Goal: Task Accomplishment & Management: Manage account settings

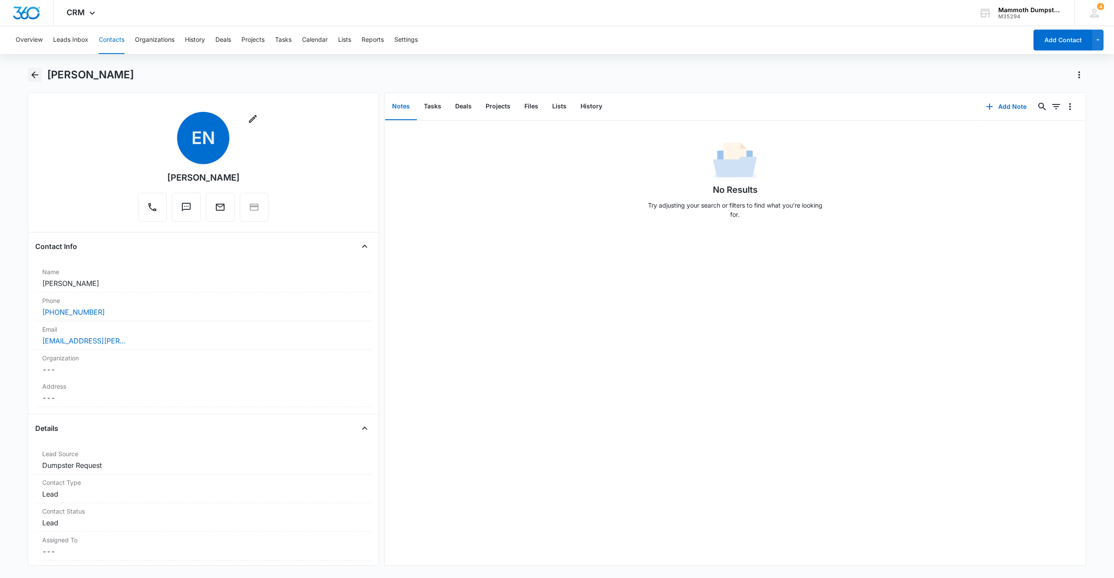
click at [30, 70] on icon "Back" at bounding box center [35, 75] width 10 height 10
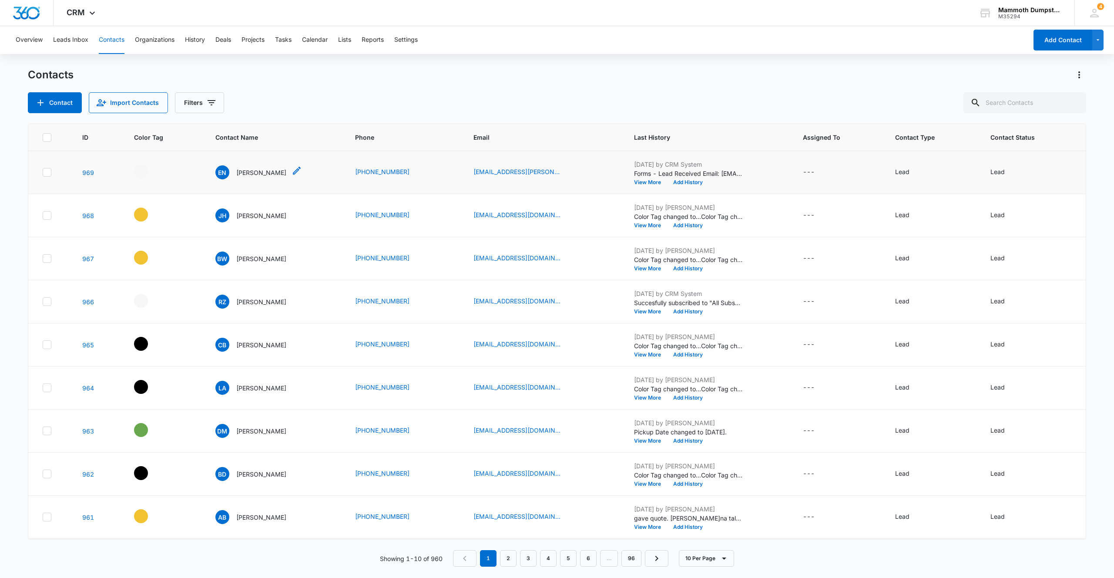
click at [248, 172] on p "[PERSON_NAME]" at bounding box center [261, 172] width 50 height 9
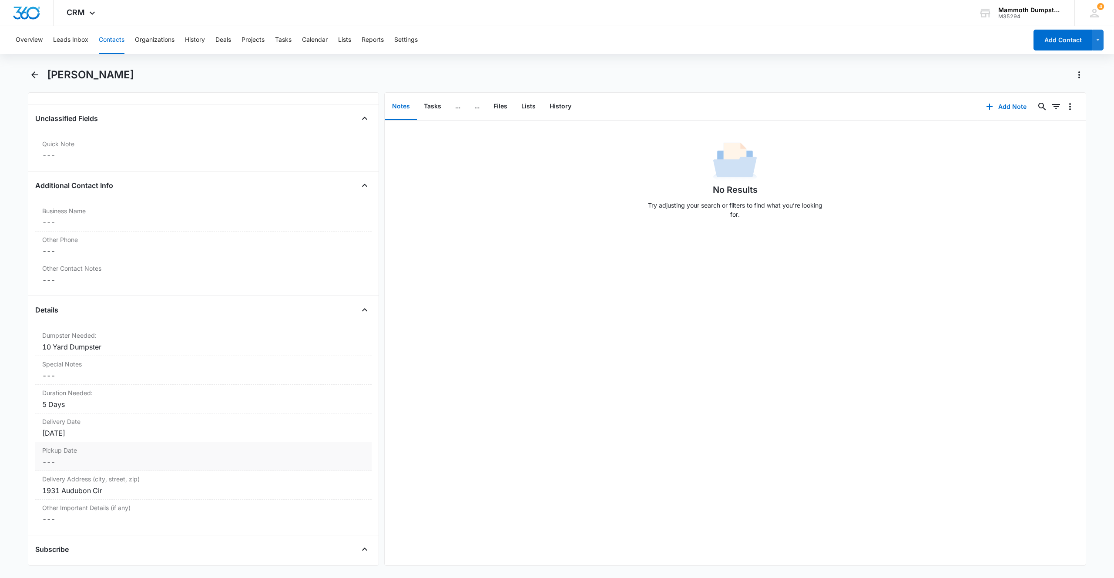
scroll to position [808, 0]
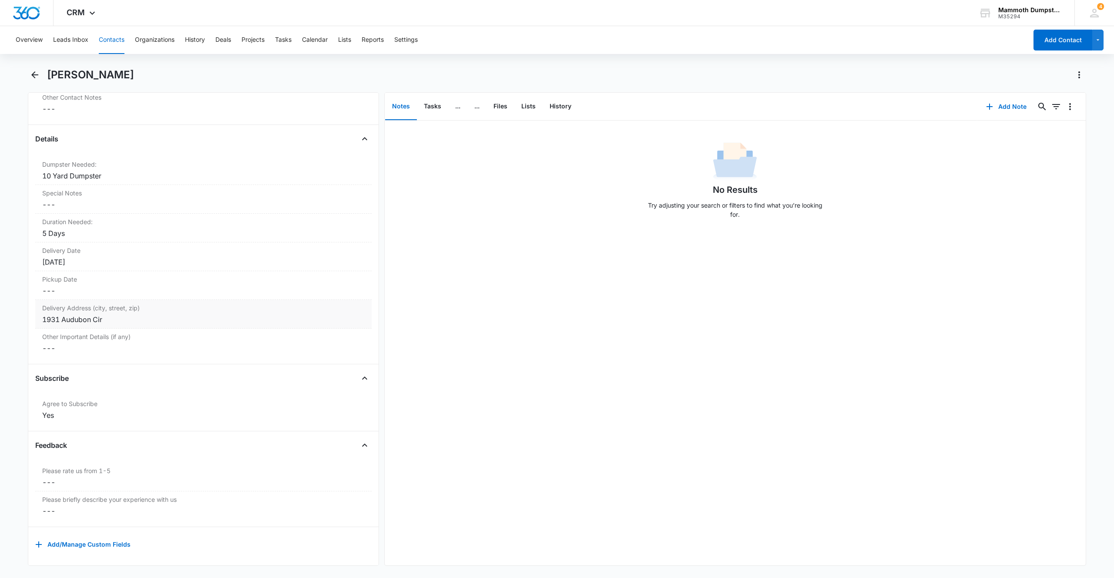
click at [120, 314] on div "1931 Audubon Cir" at bounding box center [203, 319] width 322 height 10
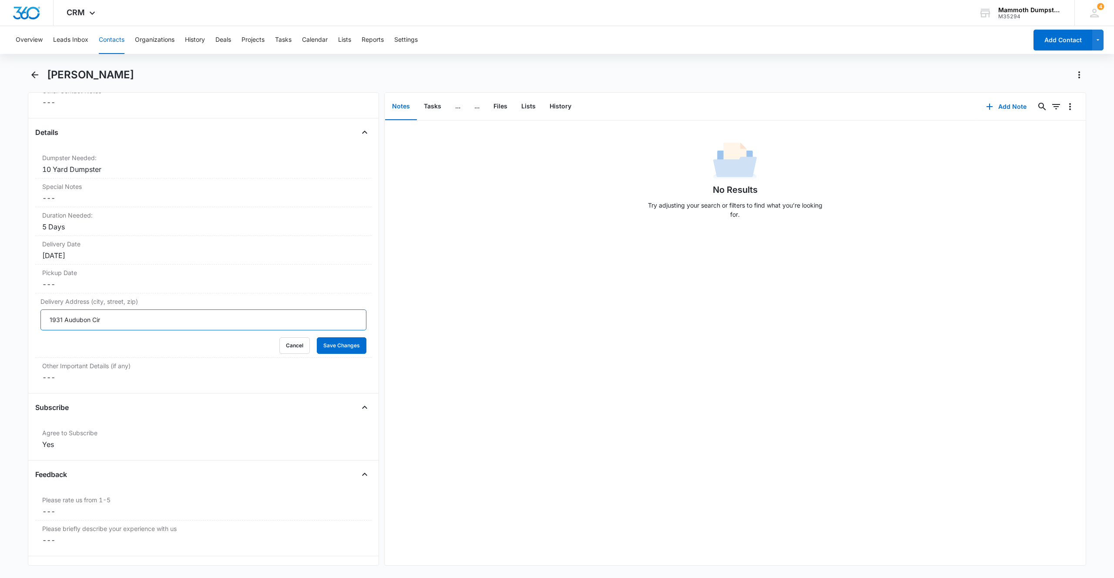
drag, startPoint x: 151, startPoint y: 315, endPoint x: 3, endPoint y: 314, distance: 147.5
click at [0, 316] on main "[PERSON_NAME] Remove EN [PERSON_NAME] Contact Info Name Cancel Save Changes [PE…" at bounding box center [557, 322] width 1114 height 508
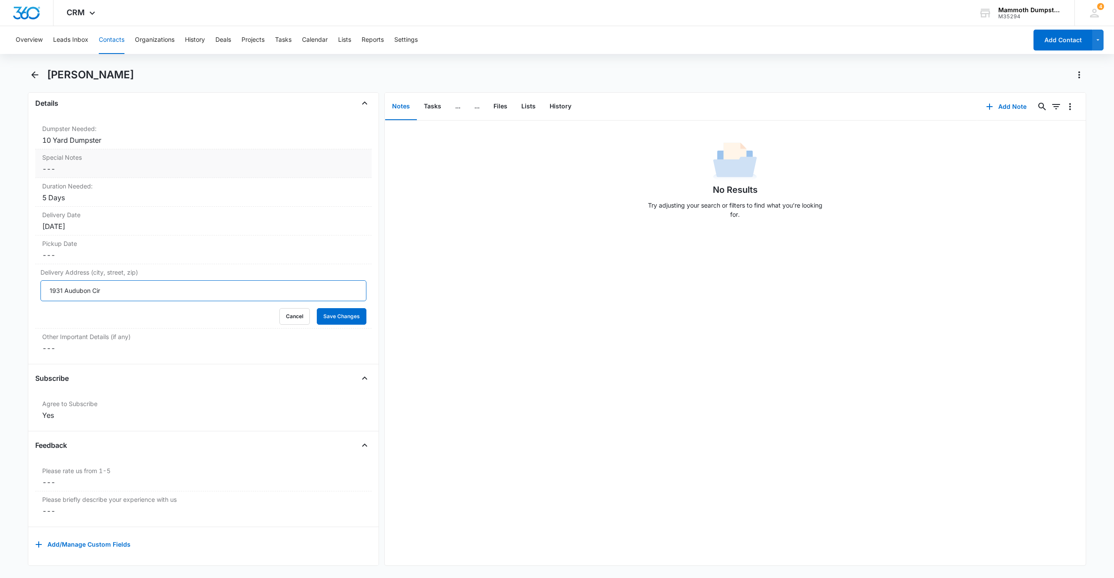
scroll to position [840, 0]
click at [334, 315] on button "Save Changes" at bounding box center [342, 316] width 50 height 17
click at [993, 109] on button "Add Note" at bounding box center [1006, 106] width 58 height 21
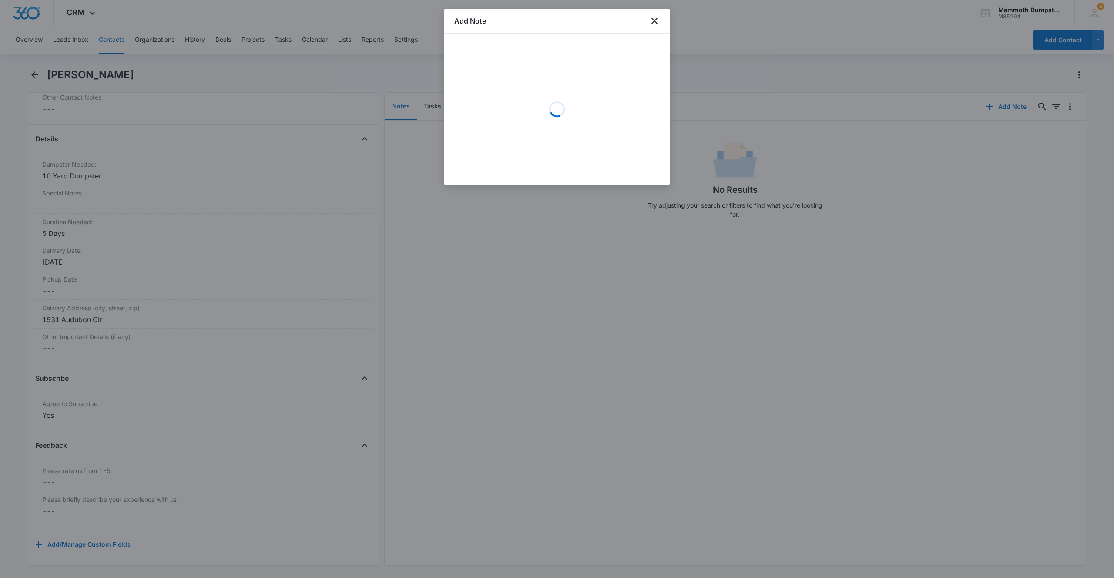
scroll to position [808, 0]
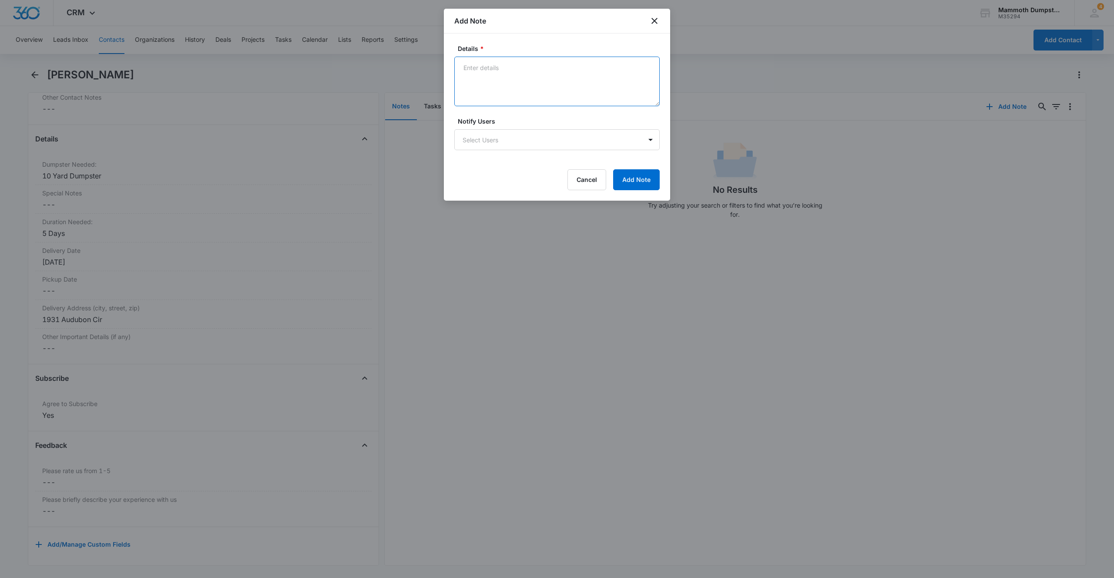
click at [515, 96] on textarea "Details *" at bounding box center [556, 82] width 205 height 50
type textarea "LVM"
click at [636, 187] on button "Add Note" at bounding box center [636, 179] width 47 height 21
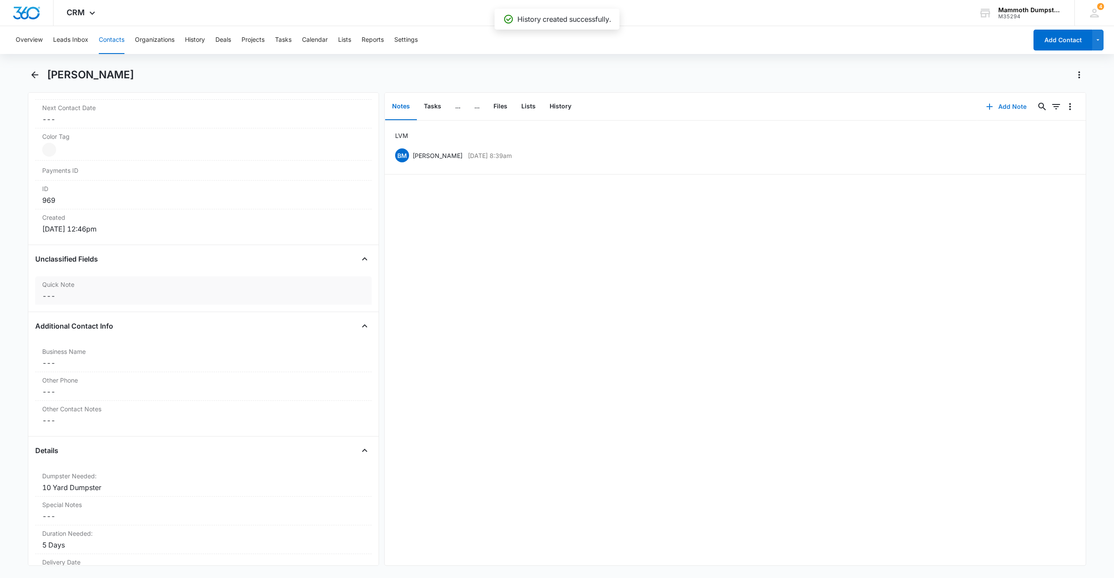
scroll to position [380, 0]
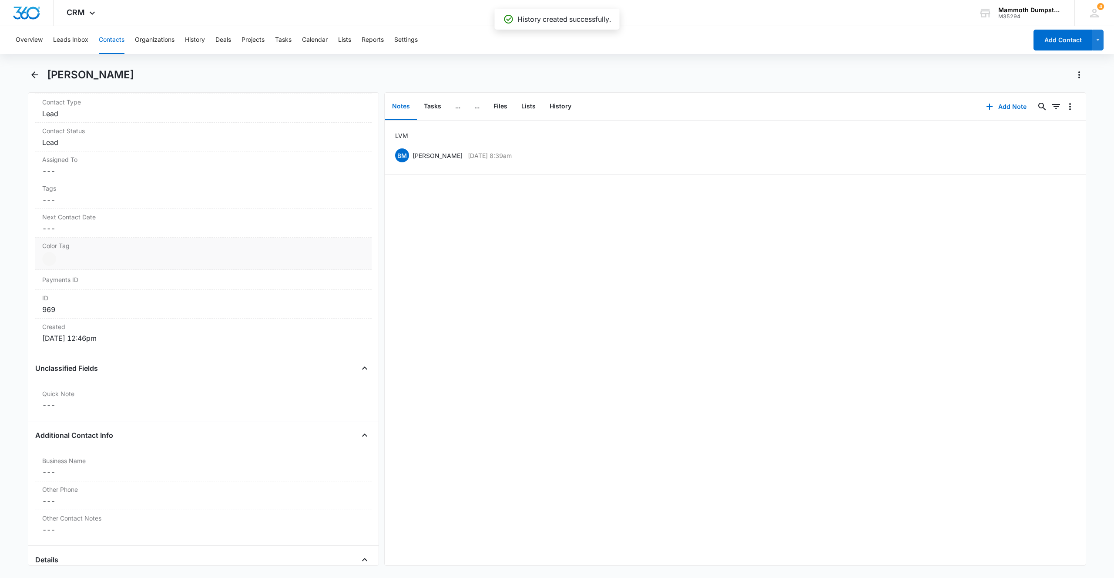
click at [54, 256] on div at bounding box center [49, 259] width 14 height 14
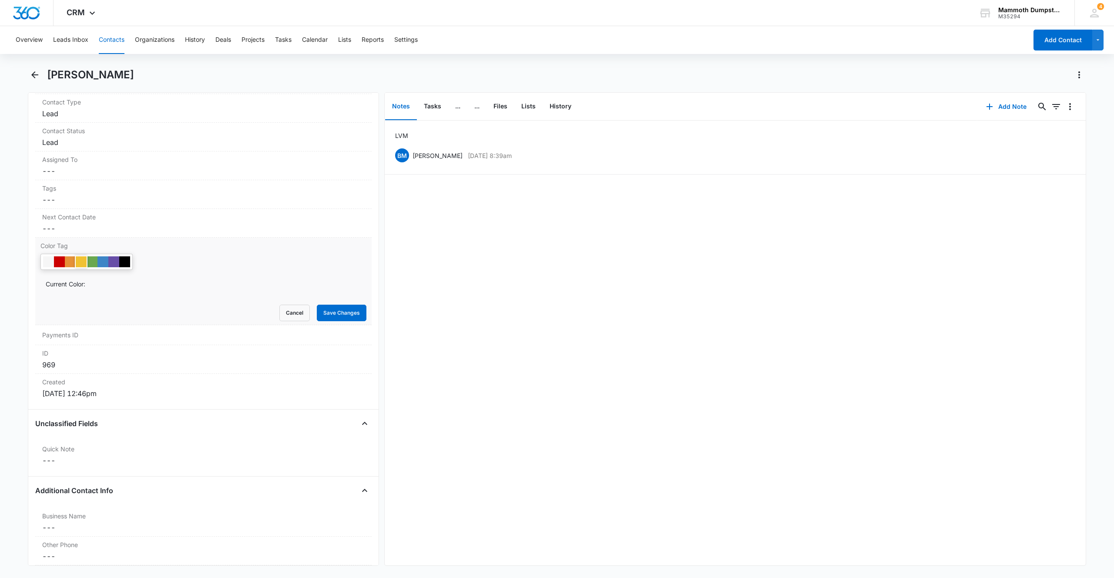
click at [81, 262] on div at bounding box center [81, 261] width 11 height 11
click at [342, 312] on button "Save Changes" at bounding box center [342, 313] width 50 height 17
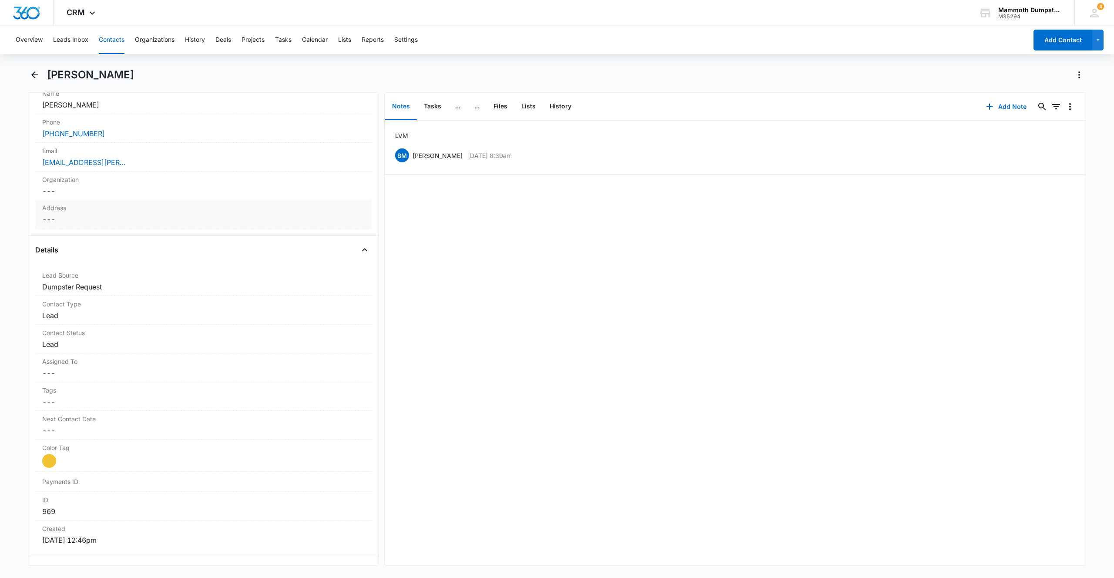
scroll to position [0, 0]
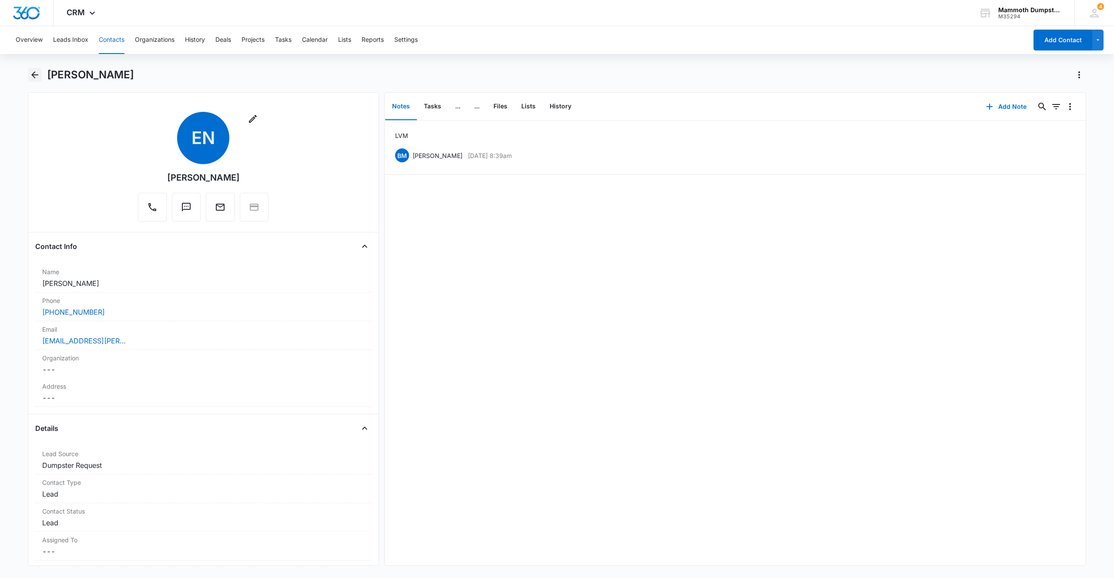
click at [34, 77] on icon "Back" at bounding box center [34, 74] width 7 height 7
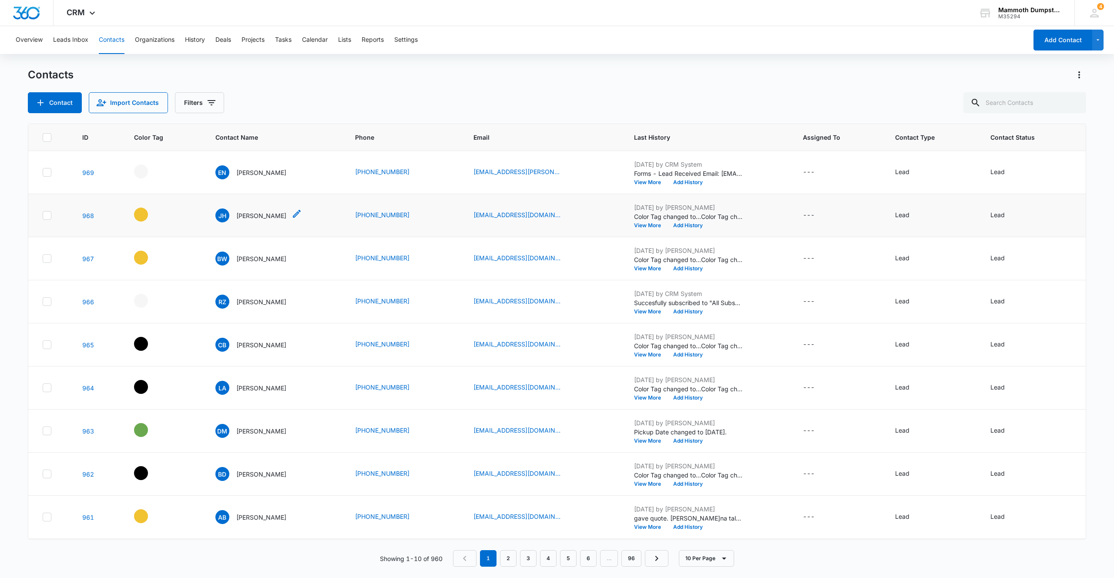
click at [257, 218] on p "[PERSON_NAME]" at bounding box center [261, 215] width 50 height 9
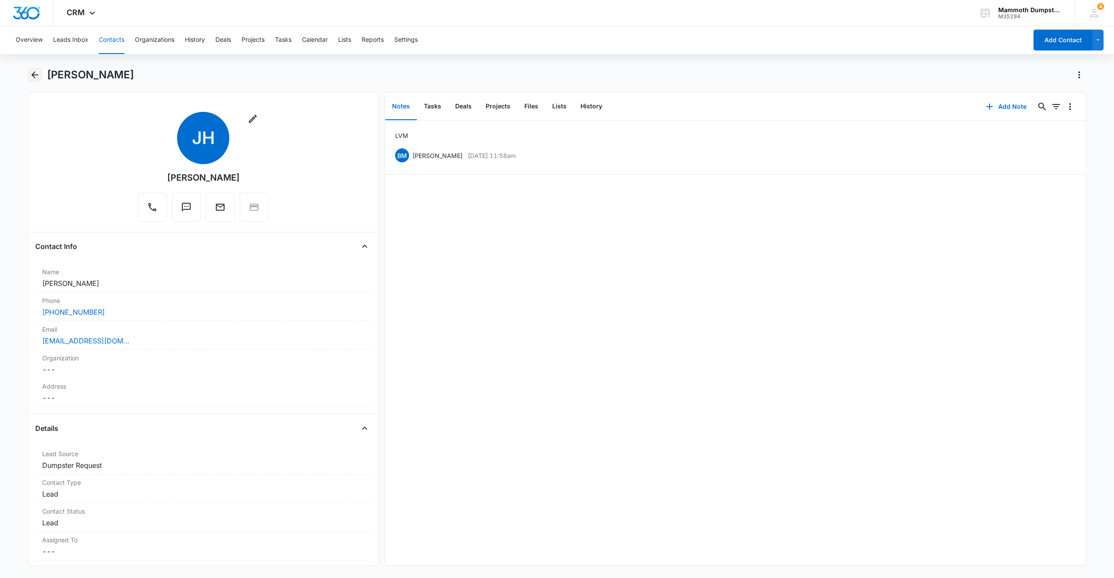
click at [33, 79] on icon "Back" at bounding box center [35, 75] width 10 height 10
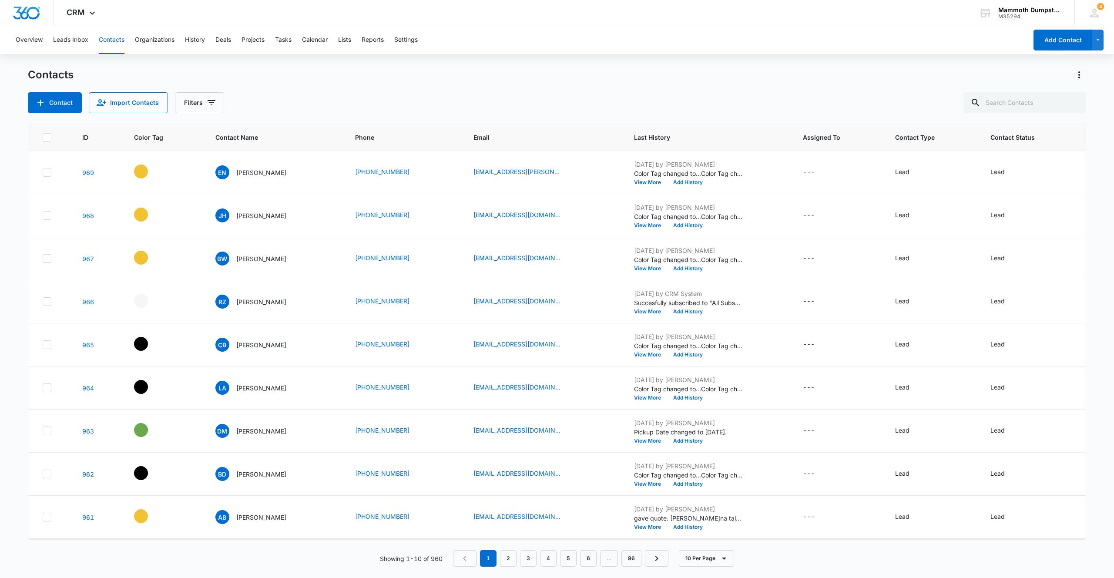
click at [261, 255] on p "[PERSON_NAME]" at bounding box center [261, 258] width 50 height 9
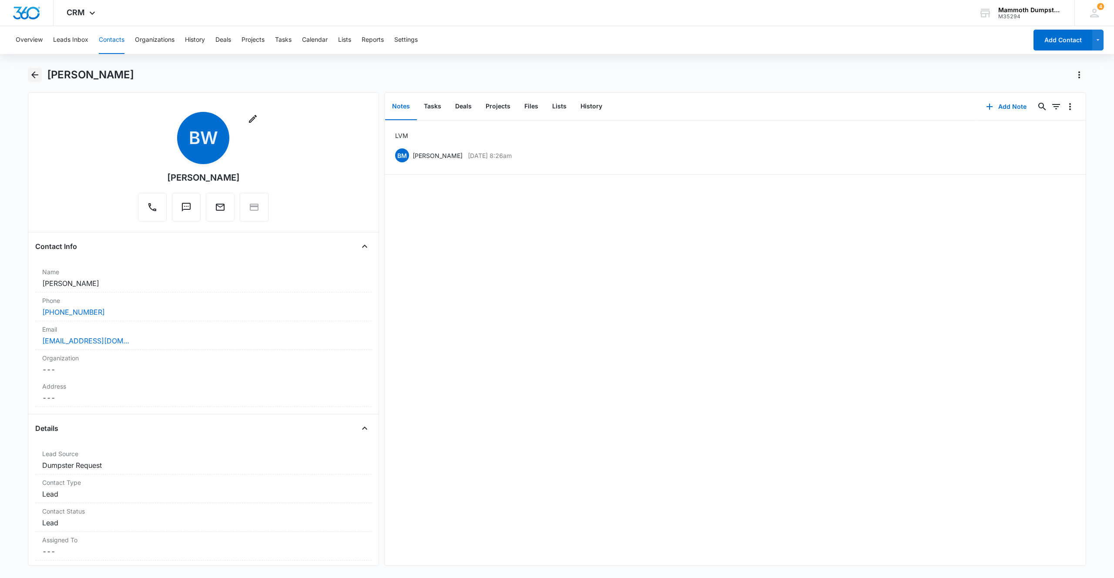
click at [31, 72] on icon "Back" at bounding box center [35, 75] width 10 height 10
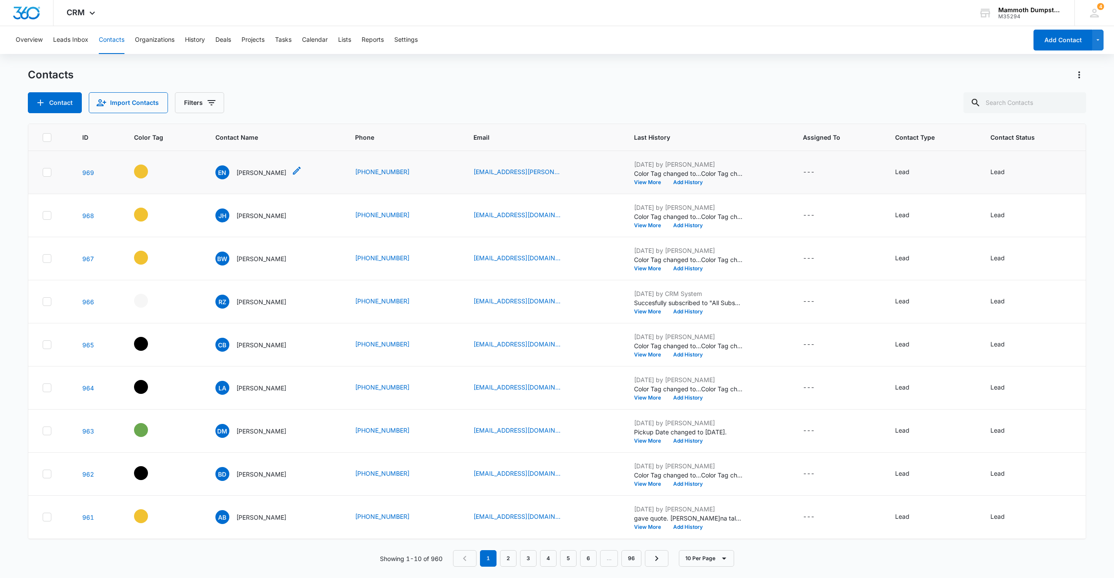
click at [262, 169] on p "[PERSON_NAME]" at bounding box center [261, 172] width 50 height 9
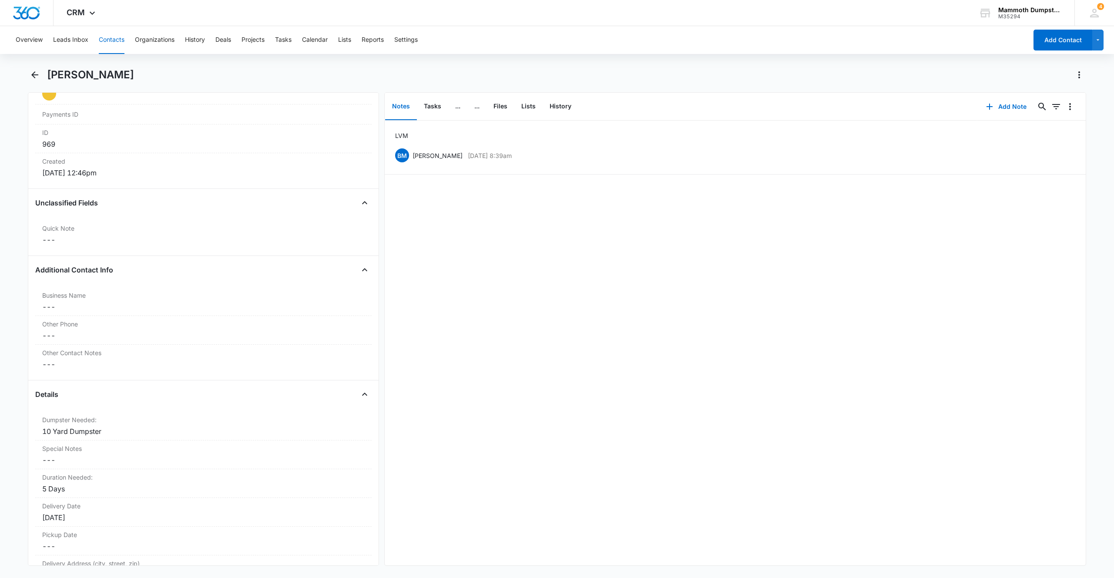
scroll to position [503, 0]
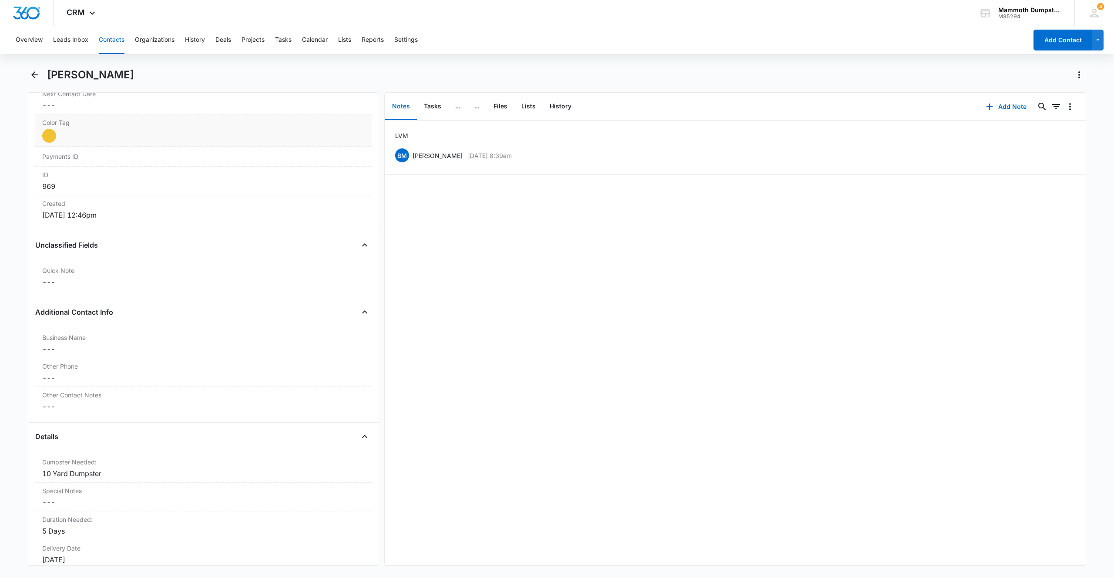
click at [51, 134] on div at bounding box center [49, 136] width 14 height 14
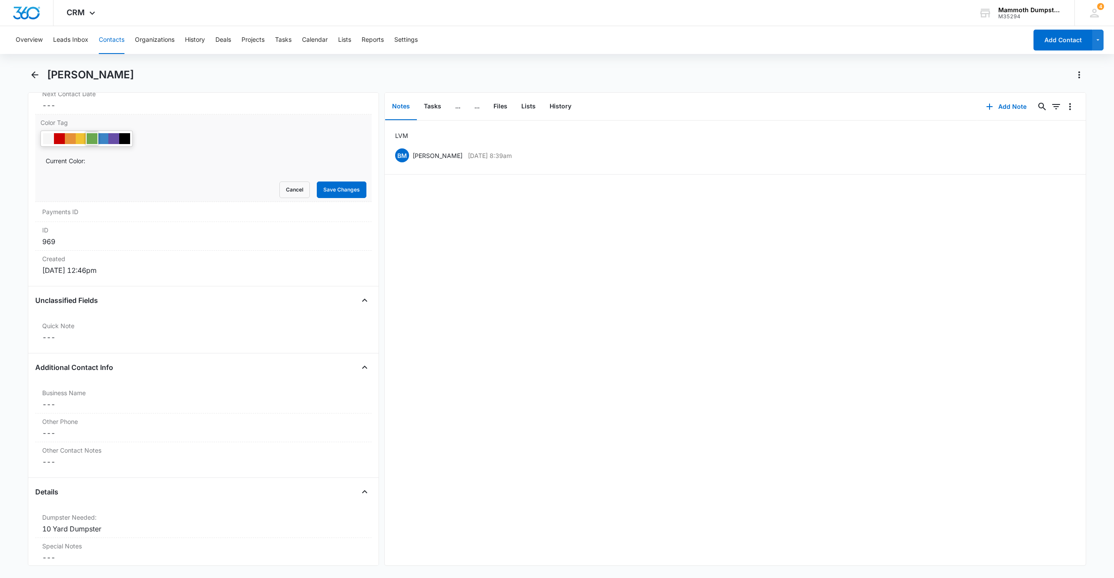
click at [91, 140] on div at bounding box center [92, 138] width 11 height 11
click at [352, 189] on button "Save Changes" at bounding box center [342, 189] width 50 height 17
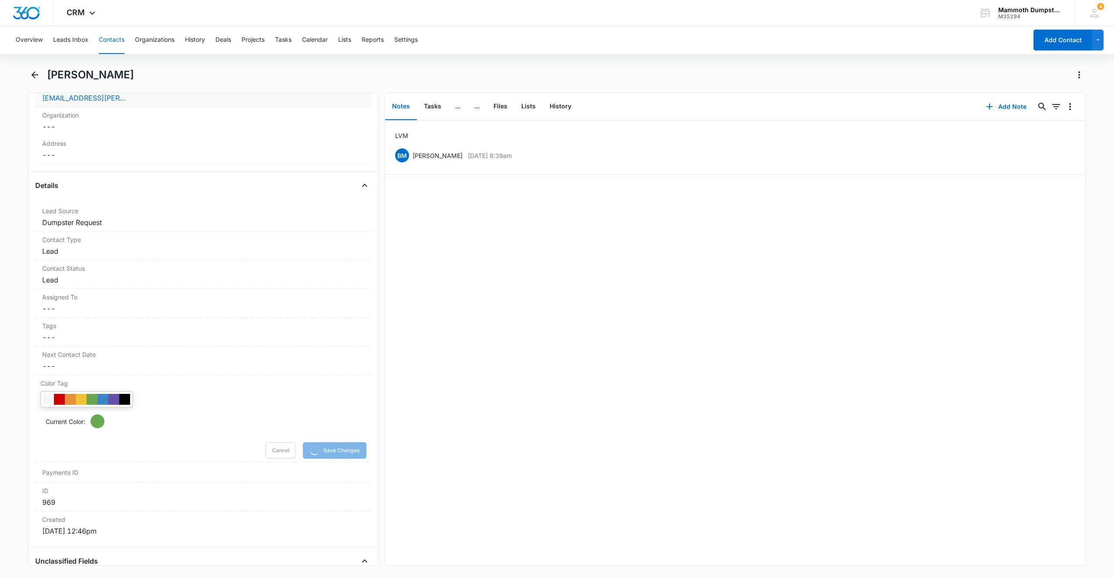
scroll to position [0, 0]
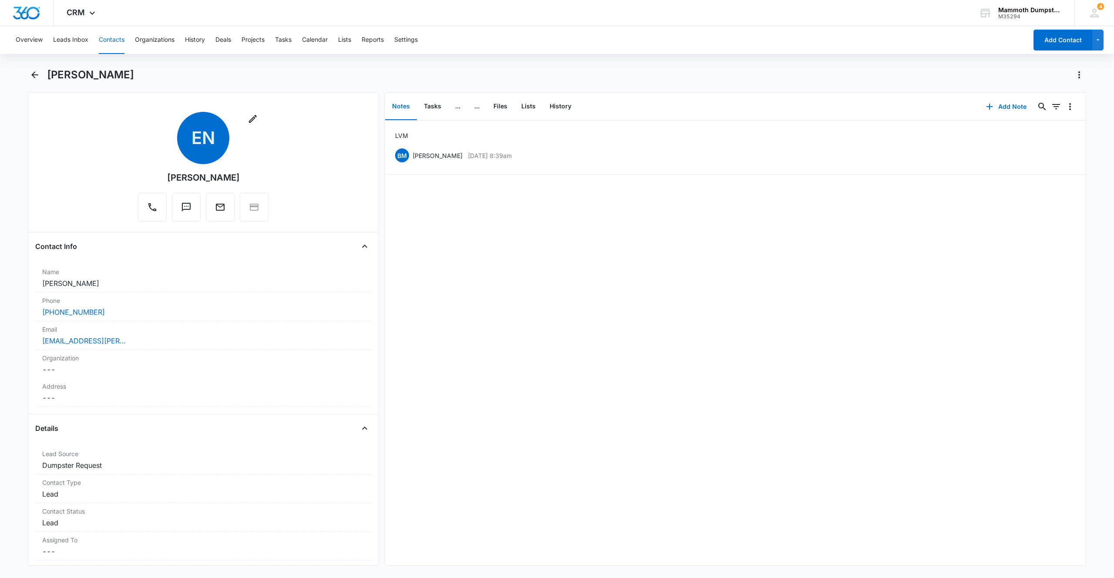
click at [191, 72] on div "[PERSON_NAME]" at bounding box center [566, 75] width 1039 height 14
click at [166, 81] on div "[PERSON_NAME]" at bounding box center [566, 75] width 1039 height 14
drag, startPoint x: 122, startPoint y: 76, endPoint x: 49, endPoint y: 72, distance: 73.2
click at [49, 72] on div "[PERSON_NAME]" at bounding box center [566, 75] width 1039 height 14
copy h1 "[PERSON_NAME]"
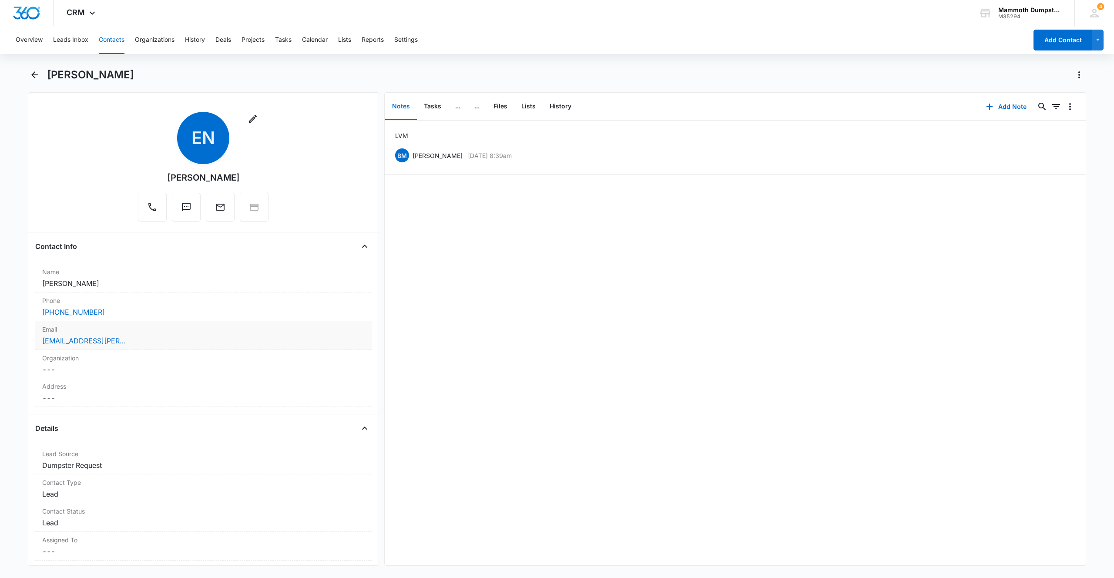
click at [158, 340] on div "[EMAIL_ADDRESS][PERSON_NAME][DOMAIN_NAME]" at bounding box center [203, 341] width 322 height 10
drag, startPoint x: 193, startPoint y: 349, endPoint x: 0, endPoint y: 339, distance: 193.5
click at [0, 339] on main "[PERSON_NAME] Remove EN [PERSON_NAME] Contact Info Name Cancel Save Changes [PE…" at bounding box center [557, 322] width 1114 height 508
drag, startPoint x: 119, startPoint y: 79, endPoint x: 48, endPoint y: 76, distance: 71.0
click at [48, 76] on div "[PERSON_NAME]" at bounding box center [566, 75] width 1039 height 14
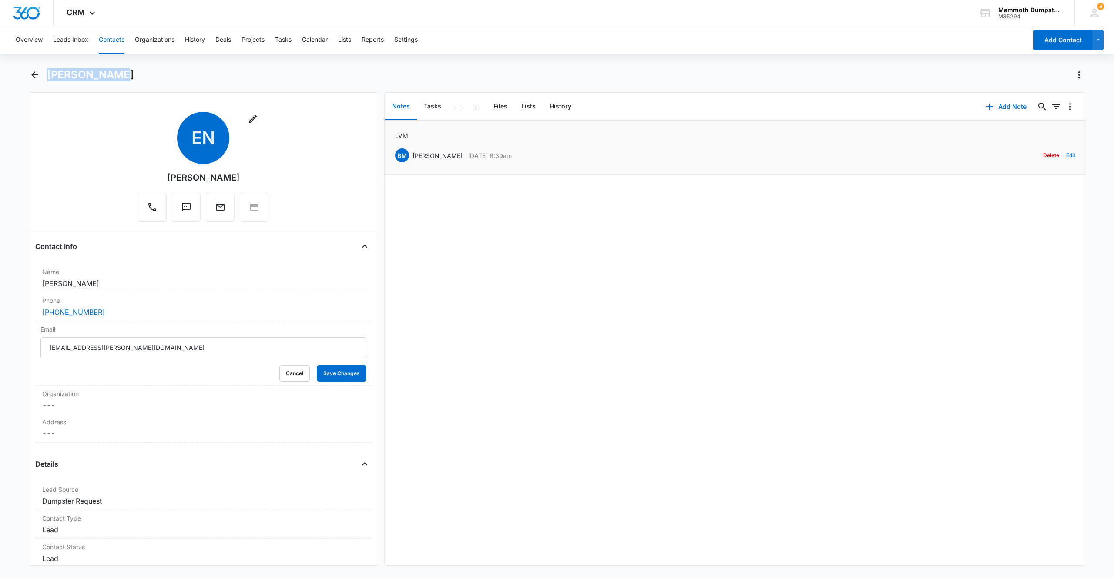
copy h1 "[PERSON_NAME]"
click at [140, 315] on div "[PHONE_NUMBER]" at bounding box center [203, 312] width 322 height 10
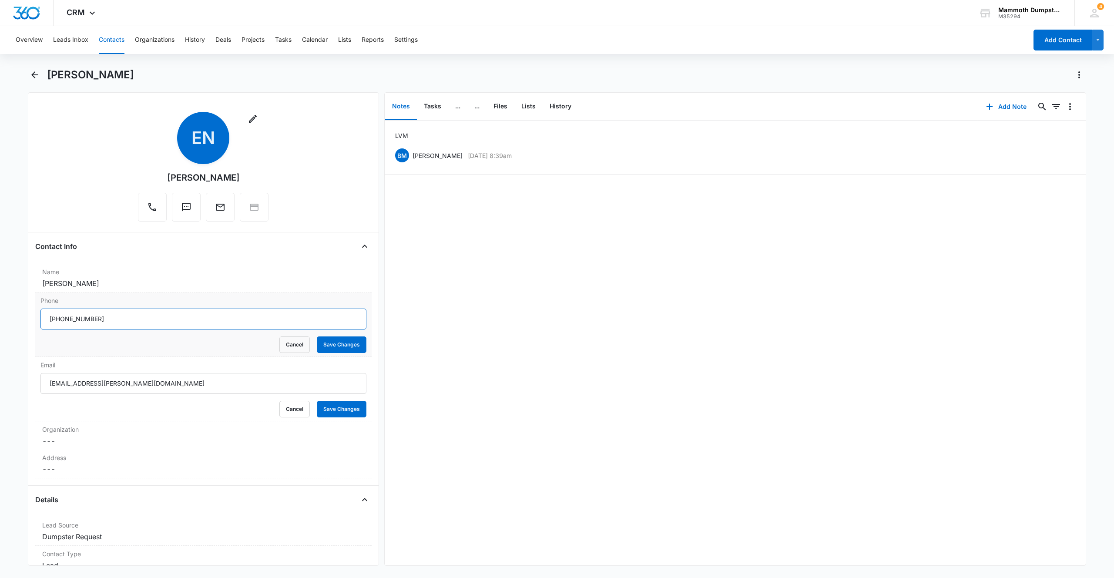
drag, startPoint x: 159, startPoint y: 317, endPoint x: 35, endPoint y: 298, distance: 125.1
click at [0, 294] on main "[PERSON_NAME] Remove EN [PERSON_NAME] Contact Info Name Cancel Save Changes [PE…" at bounding box center [557, 322] width 1114 height 508
click at [325, 341] on button "Save Changes" at bounding box center [342, 344] width 50 height 17
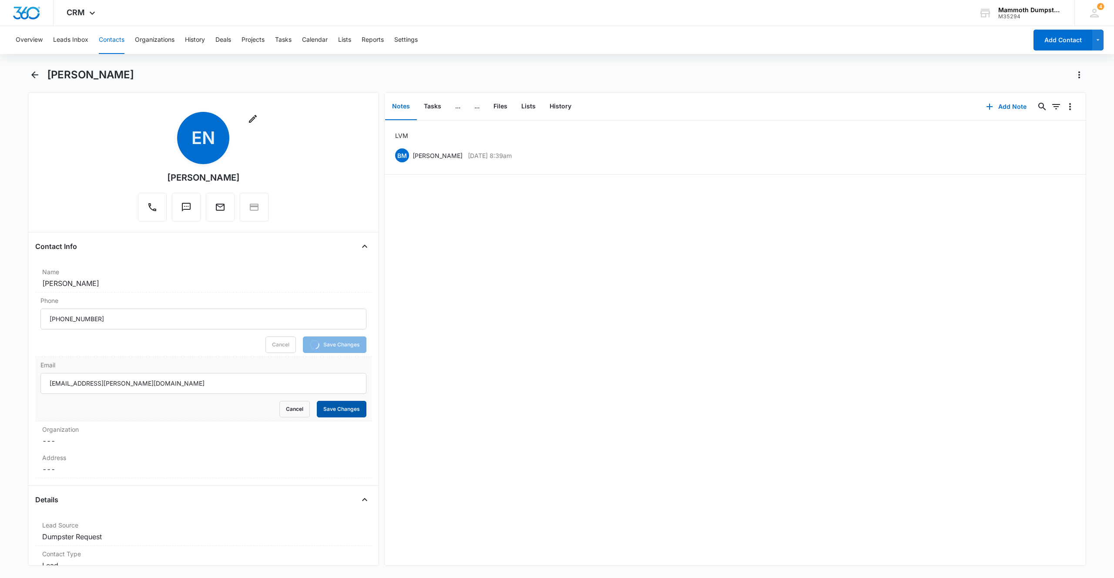
click at [340, 412] on button "Save Changes" at bounding box center [342, 409] width 50 height 17
